Goal: Ask a question

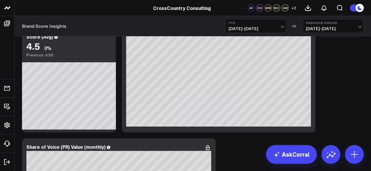
scroll to position [2274, 0]
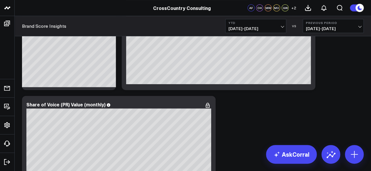
drag, startPoint x: 206, startPoint y: 82, endPoint x: 306, endPoint y: 103, distance: 102.1
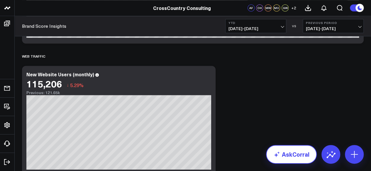
scroll to position [353, 0]
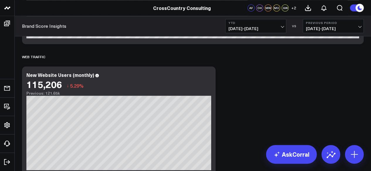
click at [249, 25] on button "YTD [DATE] - [DATE]" at bounding box center [255, 26] width 61 height 14
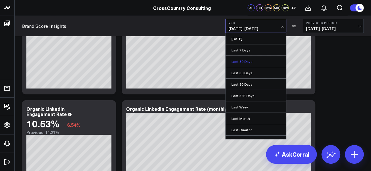
scroll to position [804, 0]
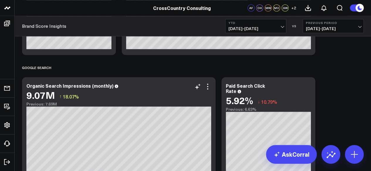
scroll to position [1448, 0]
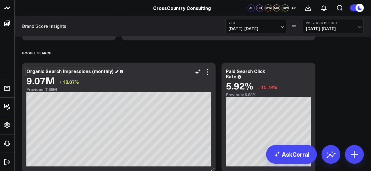
click at [101, 71] on div "Organic Search Impressions (monthly)" at bounding box center [72, 71] width 92 height 6
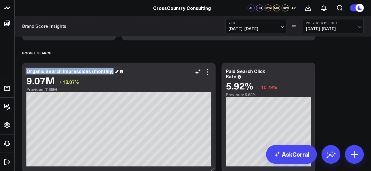
click at [101, 71] on div "Organic Search Impressions (monthly)" at bounding box center [72, 71] width 92 height 6
copy div "Organic Search Impressions (monthly)"
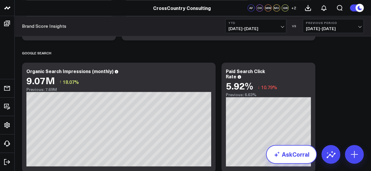
click at [288, 160] on link "AskCorral" at bounding box center [291, 154] width 51 height 19
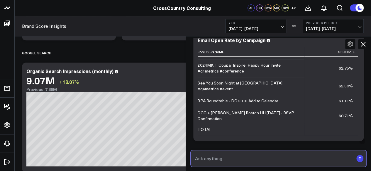
click at [248, 154] on input "text" at bounding box center [273, 159] width 160 height 11
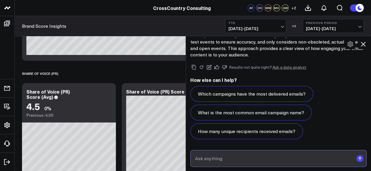
scroll to position [2186, 0]
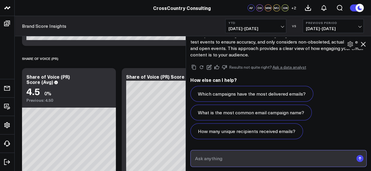
click at [277, 157] on input "text" at bounding box center [273, 159] width 160 height 11
paste input "Organic Search Impressions (monthly)"
click at [196, 159] on input "Organic Search Impressions (monthly)" at bounding box center [273, 159] width 160 height 11
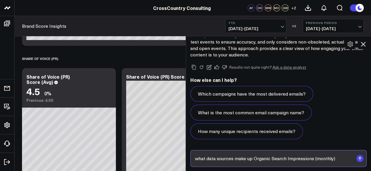
click at [339, 157] on input "what data sources make up Organic Search Impressions (monthly)" at bounding box center [273, 159] width 160 height 11
type input "what data sources make up Organic Search Impressions (monthly)?"
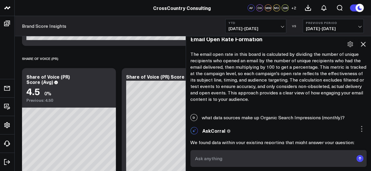
scroll to position [834, 0]
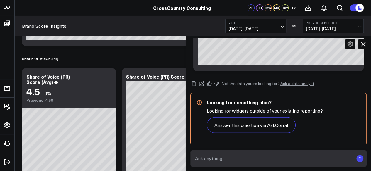
click at [363, 41] on icon at bounding box center [362, 44] width 7 height 7
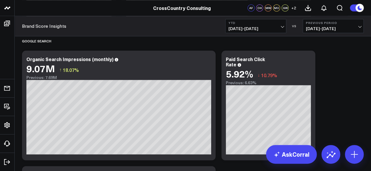
scroll to position [1459, 0]
click at [67, 59] on div "Organic Search Impressions (monthly)" at bounding box center [72, 59] width 92 height 6
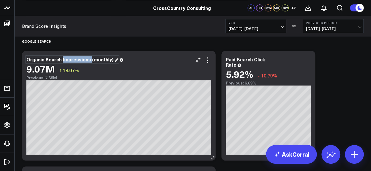
click at [67, 59] on div "Organic Search Impressions (monthly)" at bounding box center [72, 59] width 92 height 6
copy div "Organic Search Impressions (monthly)"
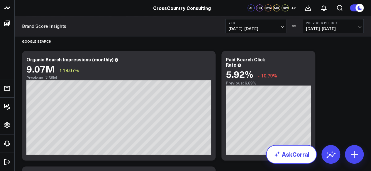
click at [287, 159] on link "AskCorral" at bounding box center [291, 154] width 51 height 19
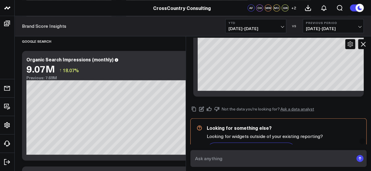
scroll to position [834, 0]
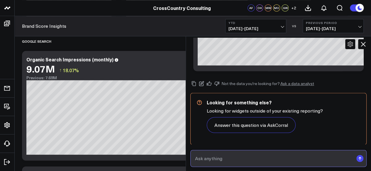
click at [239, 161] on input "text" at bounding box center [273, 159] width 160 height 11
type input "Yes but what sources are you using to make that data?"
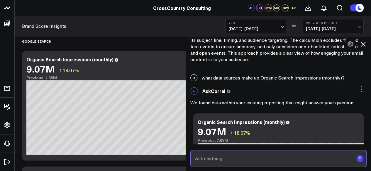
scroll to position [679, 0]
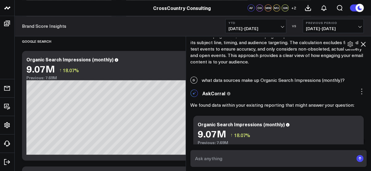
click at [361, 45] on icon at bounding box center [362, 44] width 5 height 5
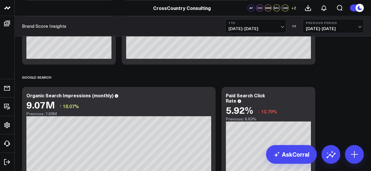
scroll to position [1423, 0]
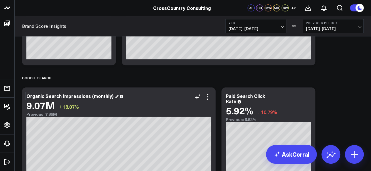
click at [82, 97] on div "Organic Search Impressions (monthly)" at bounding box center [72, 96] width 92 height 6
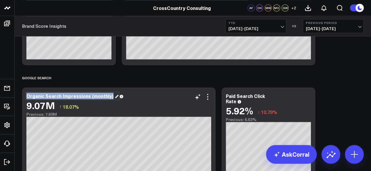
click at [82, 97] on div "Organic Search Impressions (monthly)" at bounding box center [72, 96] width 92 height 6
copy div "Organic Search Impressions (monthly)"
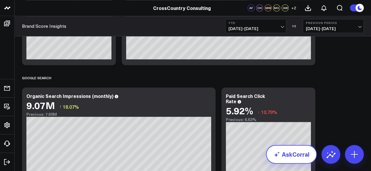
click at [284, 155] on link "AskCorral" at bounding box center [291, 154] width 51 height 19
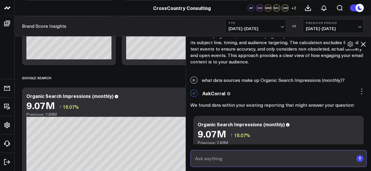
click at [253, 162] on input "text" at bounding box center [273, 159] width 160 height 11
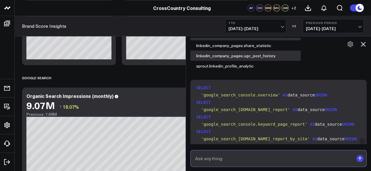
scroll to position [1260, 0]
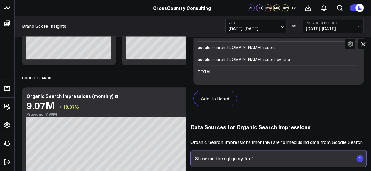
paste input "Organic Search Impressions (monthly)"
type input "Show me the sql query for "Organic Search Impressions (monthly)""
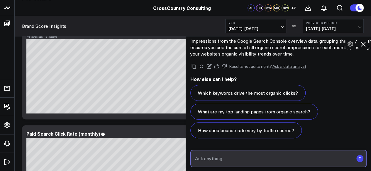
scroll to position [1569, 0]
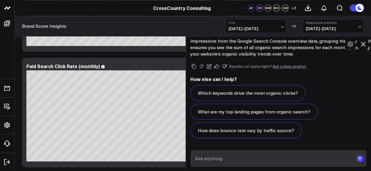
click at [365, 47] on icon at bounding box center [362, 44] width 7 height 7
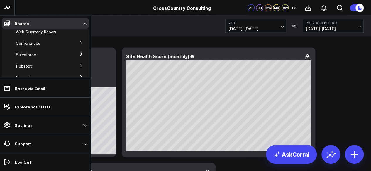
scroll to position [16, 0]
click at [76, 54] on button at bounding box center [81, 53] width 15 height 9
click at [40, 69] on span "Salesforce Marketing Dashboard (2025)" at bounding box center [39, 67] width 40 height 10
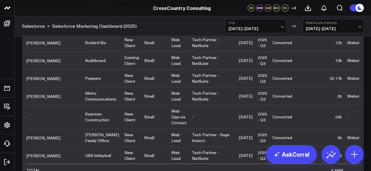
scroll to position [2949, 0]
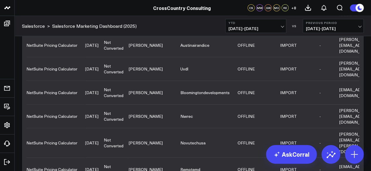
scroll to position [3874, 0]
